Goal: Task Accomplishment & Management: Manage account settings

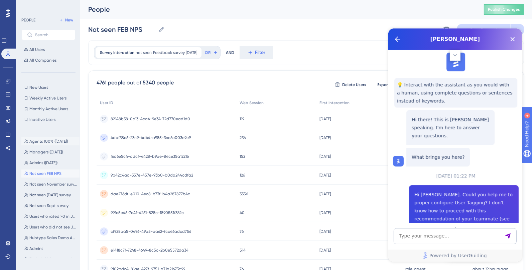
scroll to position [764, 0]
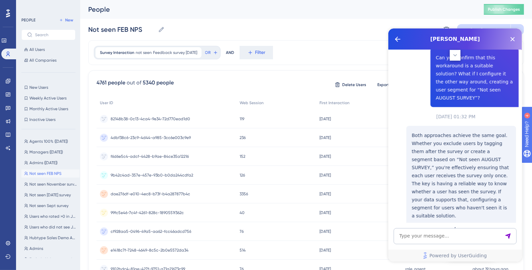
click at [52, 145] on div "Agents 100% (July 2025) Agents 100% (July 2025) Managers (July 2025) Managers (…" at bounding box center [50, 195] width 58 height 123
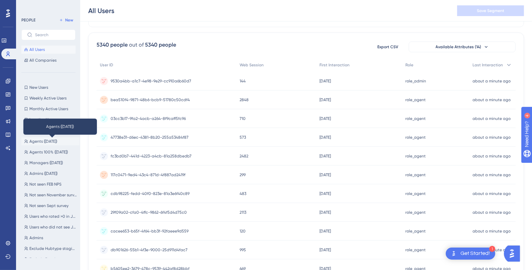
click at [49, 138] on span "Agents ([DATE])" at bounding box center [43, 140] width 28 height 5
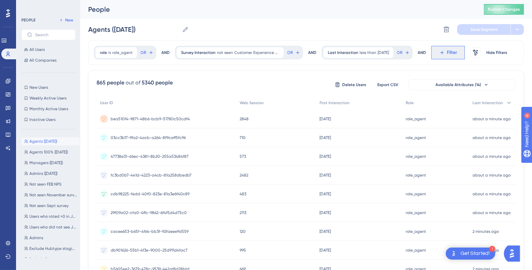
click at [458, 54] on span "Filter" at bounding box center [452, 52] width 10 height 8
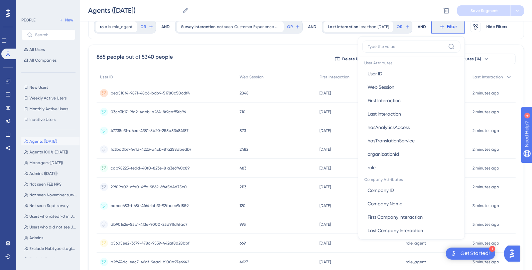
scroll to position [302, 0]
click at [35, 49] on span "All Users" at bounding box center [36, 49] width 15 height 5
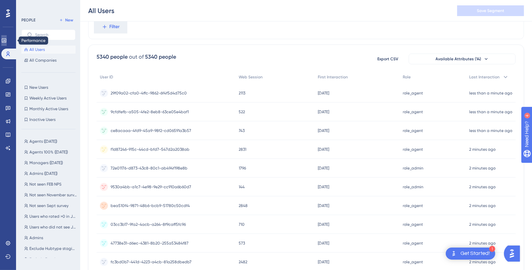
click at [6, 40] on icon at bounding box center [4, 40] width 4 height 4
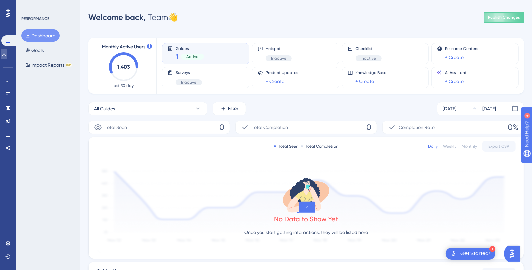
click at [7, 49] on link at bounding box center [3, 53] width 5 height 11
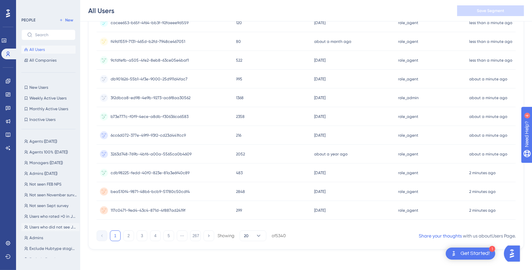
scroll to position [26, 0]
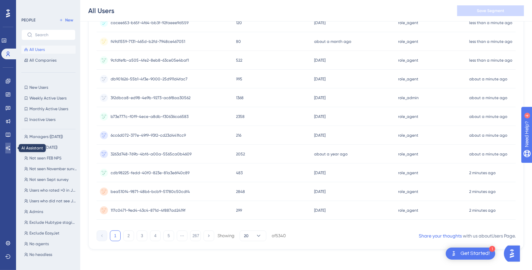
click at [7, 146] on icon at bounding box center [7, 147] width 5 height 5
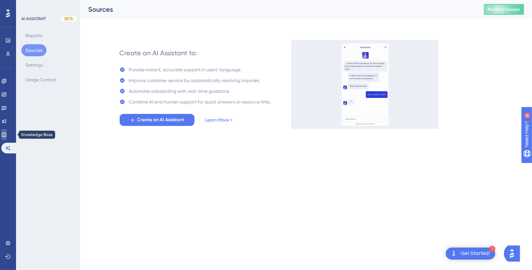
click at [7, 137] on icon at bounding box center [3, 134] width 5 height 5
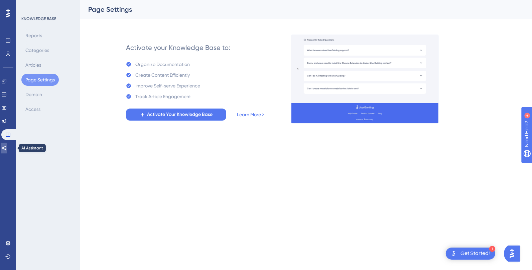
click at [6, 149] on icon at bounding box center [3, 147] width 5 height 5
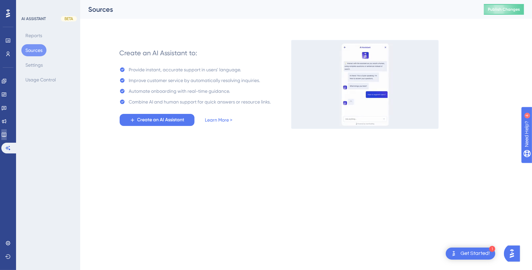
click at [7, 136] on icon at bounding box center [3, 134] width 5 height 5
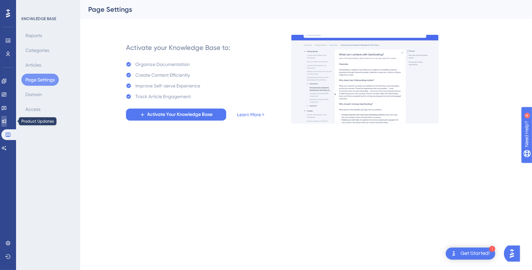
click at [7, 122] on icon at bounding box center [3, 120] width 5 height 5
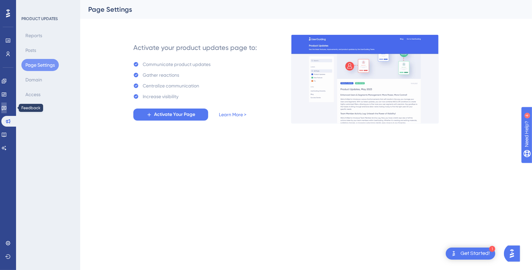
click at [7, 109] on icon at bounding box center [3, 107] width 5 height 5
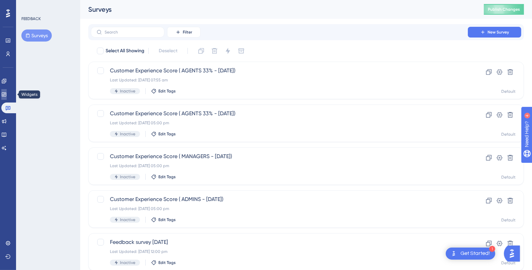
click at [6, 96] on icon at bounding box center [4, 94] width 4 height 4
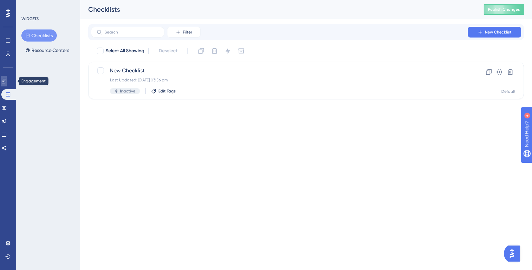
click at [6, 80] on icon at bounding box center [4, 81] width 4 height 4
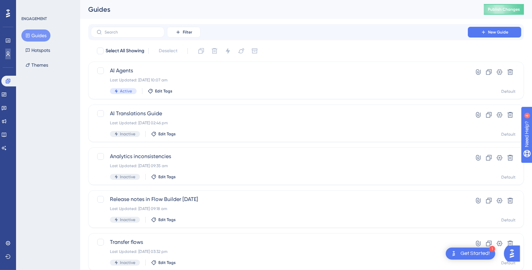
click at [7, 58] on link at bounding box center [7, 53] width 5 height 11
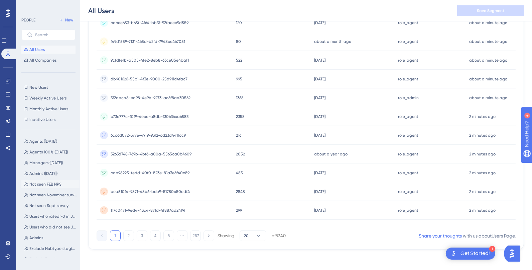
scroll to position [26, 0]
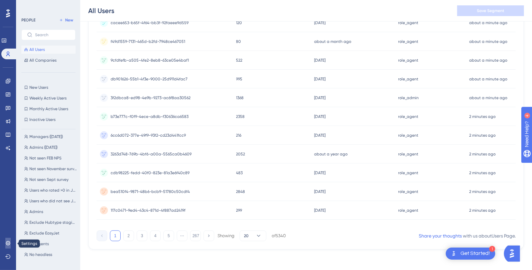
click at [10, 242] on icon at bounding box center [7, 242] width 5 height 5
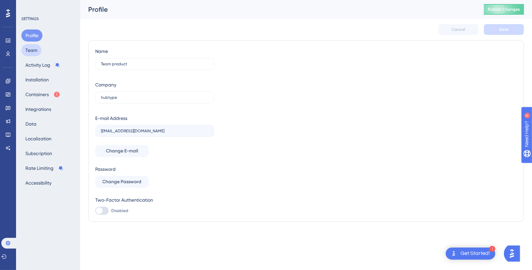
click at [36, 54] on button "Team" at bounding box center [31, 50] width 20 height 12
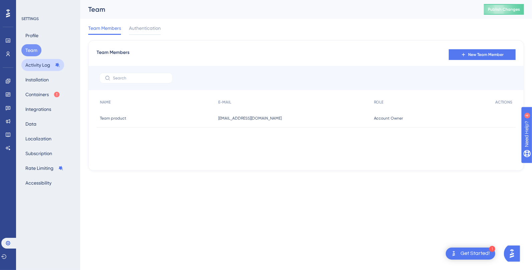
click at [37, 66] on button "Activity Log" at bounding box center [42, 65] width 43 height 12
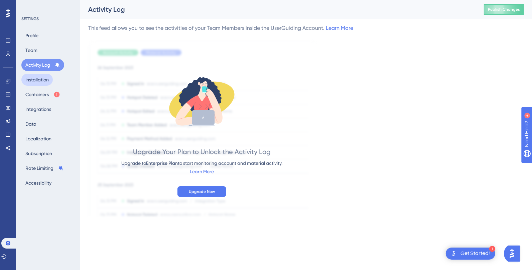
click at [37, 80] on button "Installation" at bounding box center [36, 80] width 31 height 12
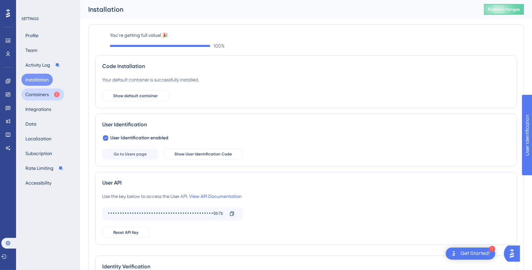
click at [36, 98] on button "Containers" at bounding box center [42, 94] width 43 height 12
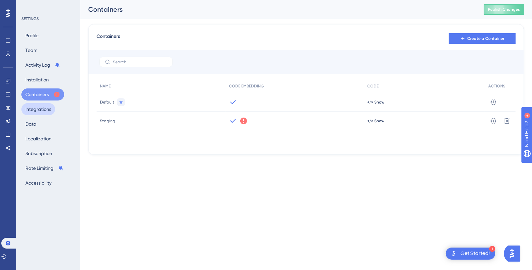
click at [36, 110] on button "Integrations" at bounding box center [38, 109] width 34 height 12
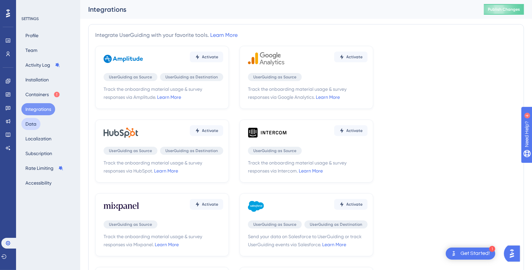
click at [35, 120] on button "Data" at bounding box center [30, 124] width 19 height 12
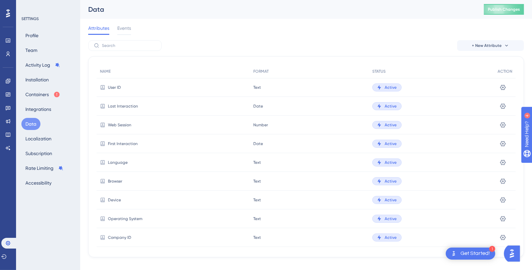
click at [122, 86] on div "User ID" at bounding box center [174, 87] width 154 height 19
click at [498, 86] on button at bounding box center [503, 87] width 11 height 11
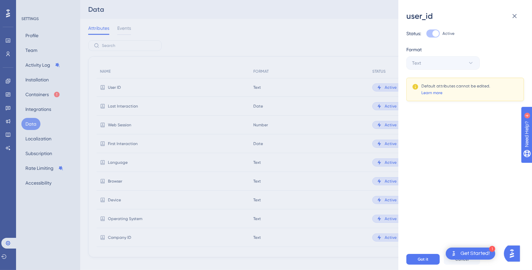
click at [436, 91] on link "Learn more" at bounding box center [432, 92] width 21 height 5
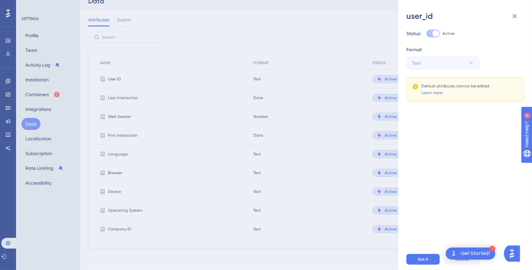
click at [193, 56] on div "user_id Status: Active Format Text Default attributes cannot be edited. Learn m…" at bounding box center [266, 135] width 532 height 270
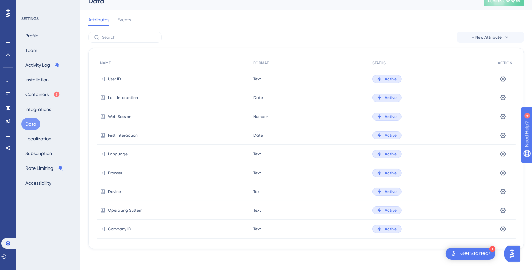
click at [253, 78] on span "Text" at bounding box center [257, 78] width 8 height 5
click at [467, 40] on button "+ New Attribute" at bounding box center [490, 37] width 67 height 11
click at [485, 53] on span "Custom Attribute" at bounding box center [485, 56] width 36 height 8
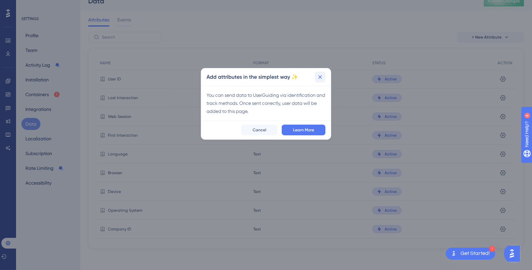
click at [322, 74] on icon at bounding box center [320, 77] width 7 height 7
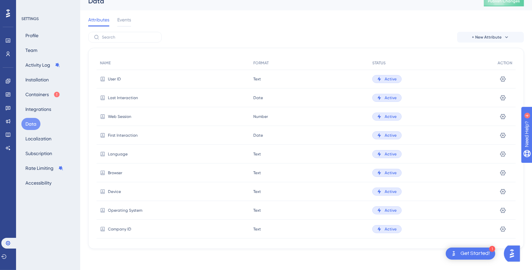
scroll to position [0, 0]
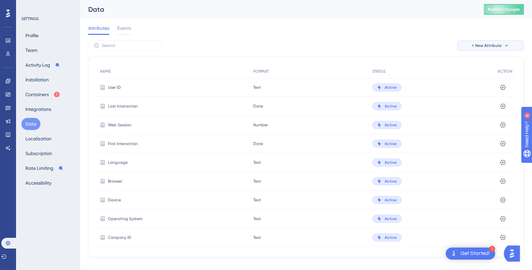
click at [483, 45] on span "+ New Attribute" at bounding box center [488, 45] width 30 height 5
click at [477, 58] on div "Custom Attribute Custom Attribute" at bounding box center [490, 64] width 47 height 13
